Goal: Download file/media

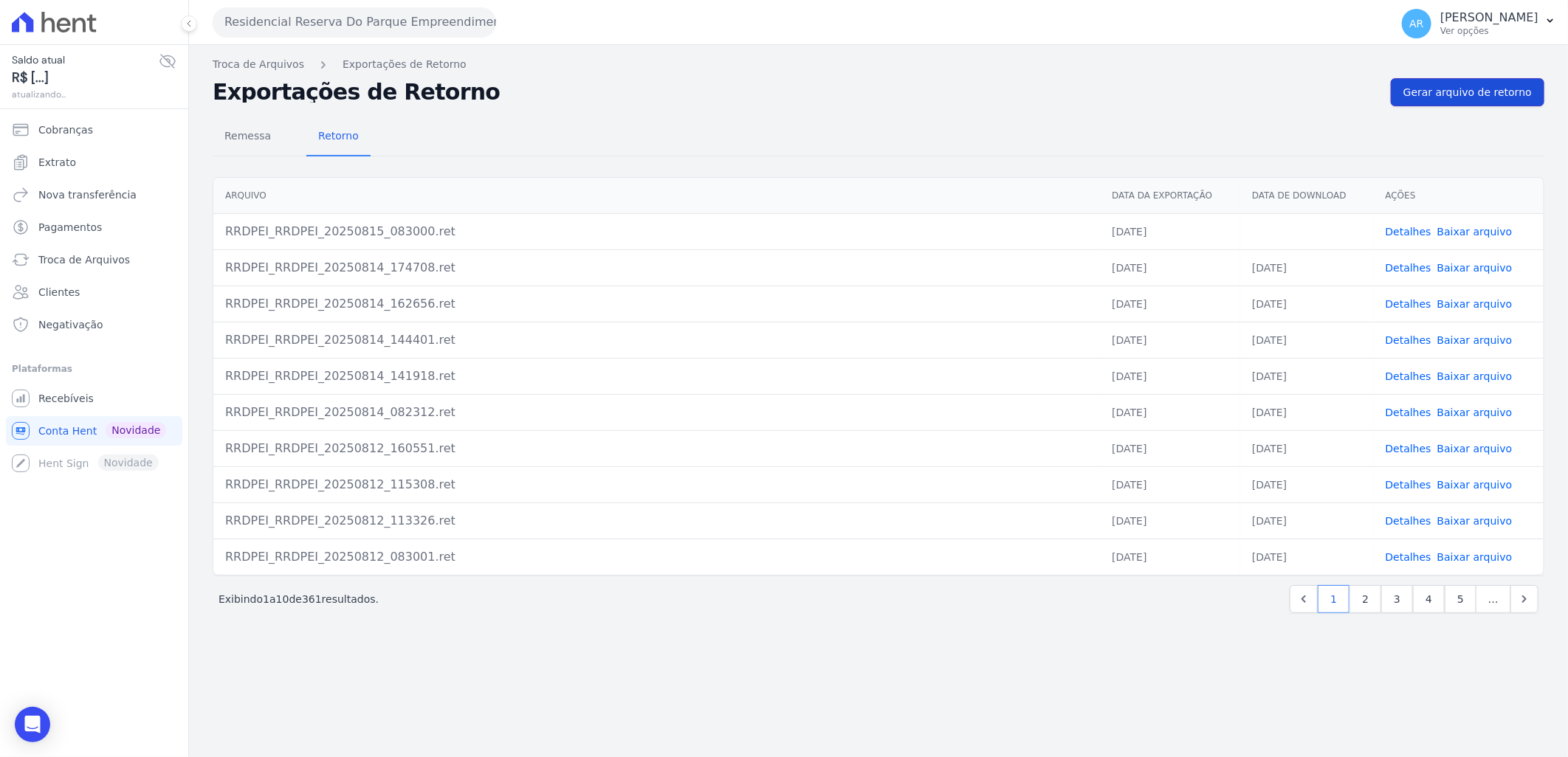
click at [1449, 96] on span "Gerar arquivo de retorno" at bounding box center [1468, 92] width 128 height 15
click at [1483, 229] on link "Baixar arquivo" at bounding box center [1475, 232] width 75 height 12
